Goal: Information Seeking & Learning: Learn about a topic

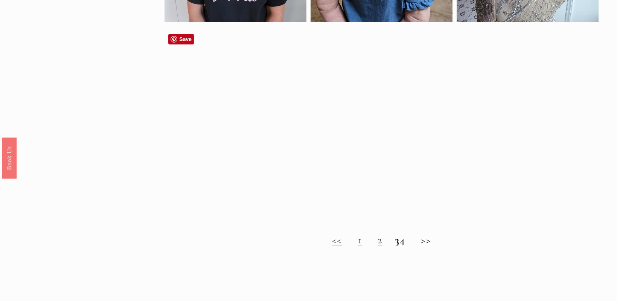
scroll to position [678, 0]
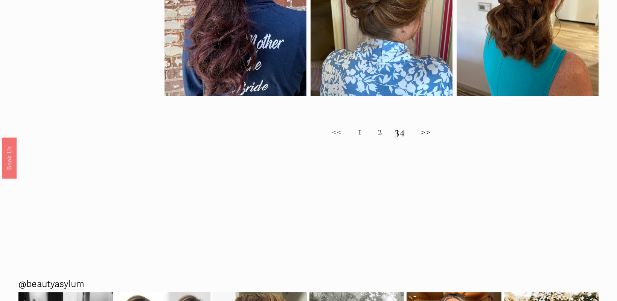
click at [378, 137] on link "2" at bounding box center [380, 131] width 5 height 13
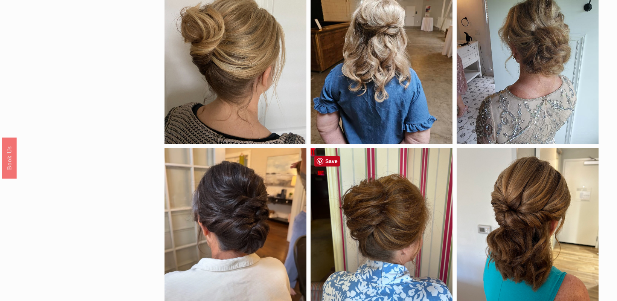
scroll to position [565, 0]
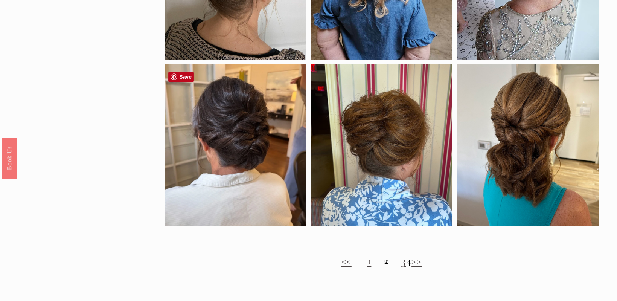
click at [252, 125] on div at bounding box center [236, 145] width 142 height 162
click at [243, 206] on div at bounding box center [236, 145] width 142 height 162
click at [240, 142] on div at bounding box center [236, 145] width 142 height 162
click at [175, 72] on link "Save" at bounding box center [181, 77] width 26 height 11
click at [369, 82] on div at bounding box center [382, 145] width 142 height 162
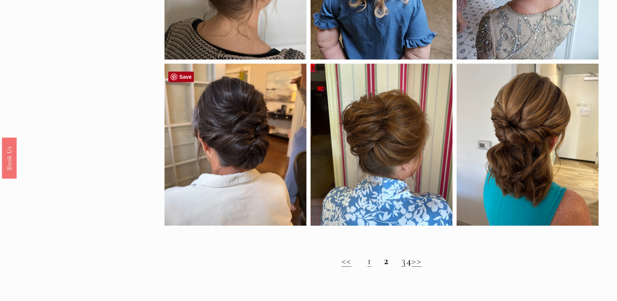
click at [183, 77] on link "Save" at bounding box center [181, 77] width 26 height 11
click at [391, 73] on div at bounding box center [382, 145] width 142 height 162
click at [180, 75] on link "Save" at bounding box center [181, 77] width 26 height 11
click at [443, 77] on div at bounding box center [382, 145] width 142 height 162
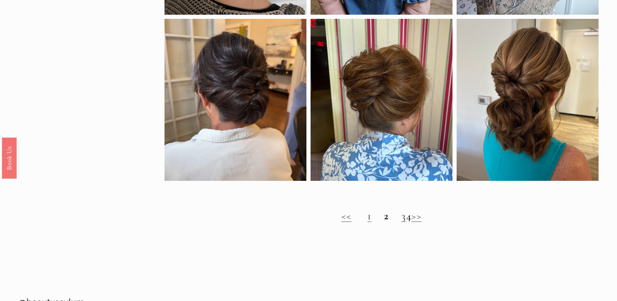
scroll to position [640, 0]
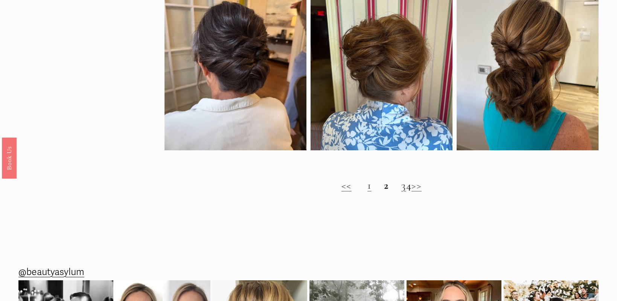
click at [368, 192] on link "1" at bounding box center [370, 185] width 4 height 13
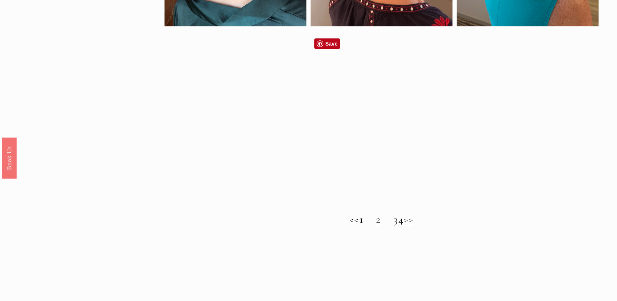
scroll to position [678, 0]
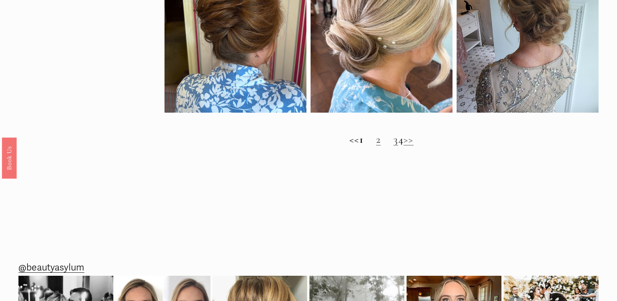
click at [406, 146] on h2 "<< 1 2 3 4 >>" at bounding box center [382, 139] width 434 height 12
click at [376, 146] on link "2" at bounding box center [378, 139] width 5 height 13
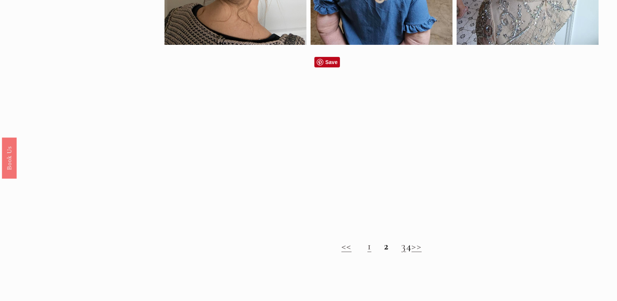
scroll to position [603, 0]
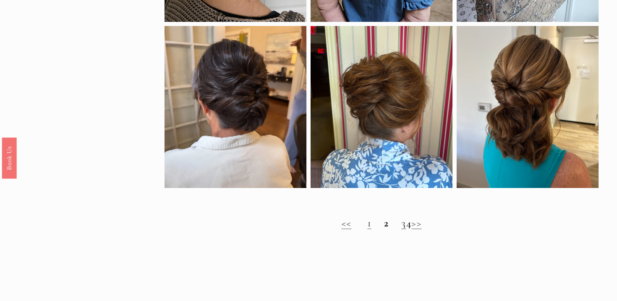
click at [402, 227] on link "3" at bounding box center [404, 223] width 5 height 13
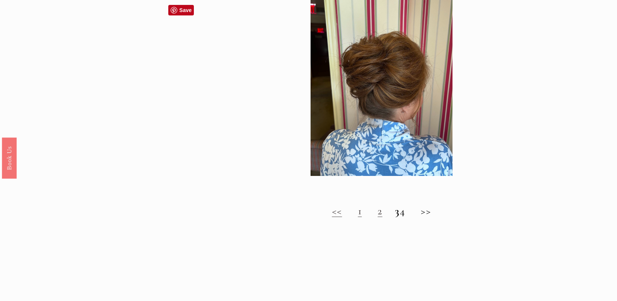
scroll to position [603, 0]
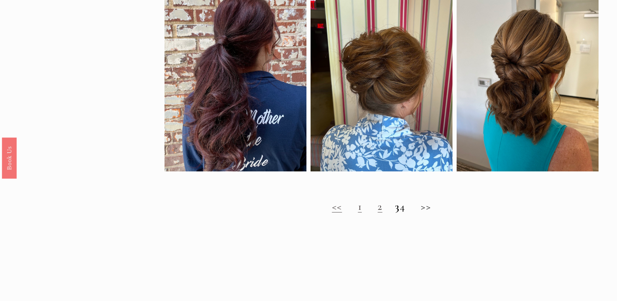
click at [408, 213] on h2 "<< 1 2 3 4 >>" at bounding box center [382, 206] width 434 height 12
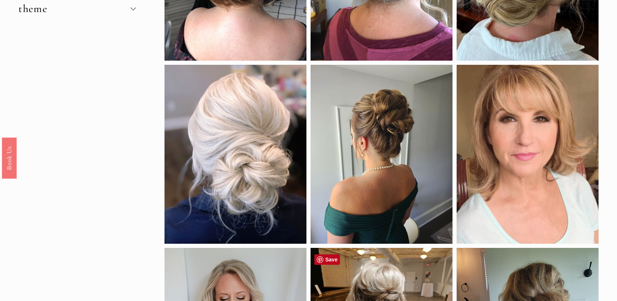
scroll to position [75, 0]
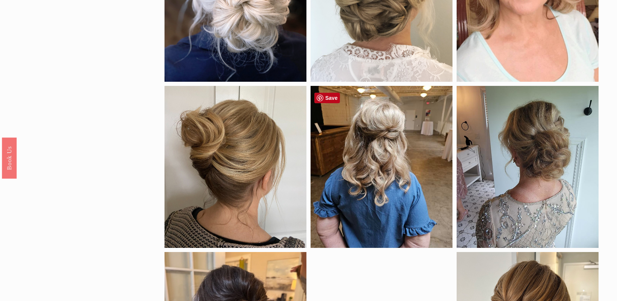
scroll to position [151, 0]
